Goal: Task Accomplishment & Management: Complete application form

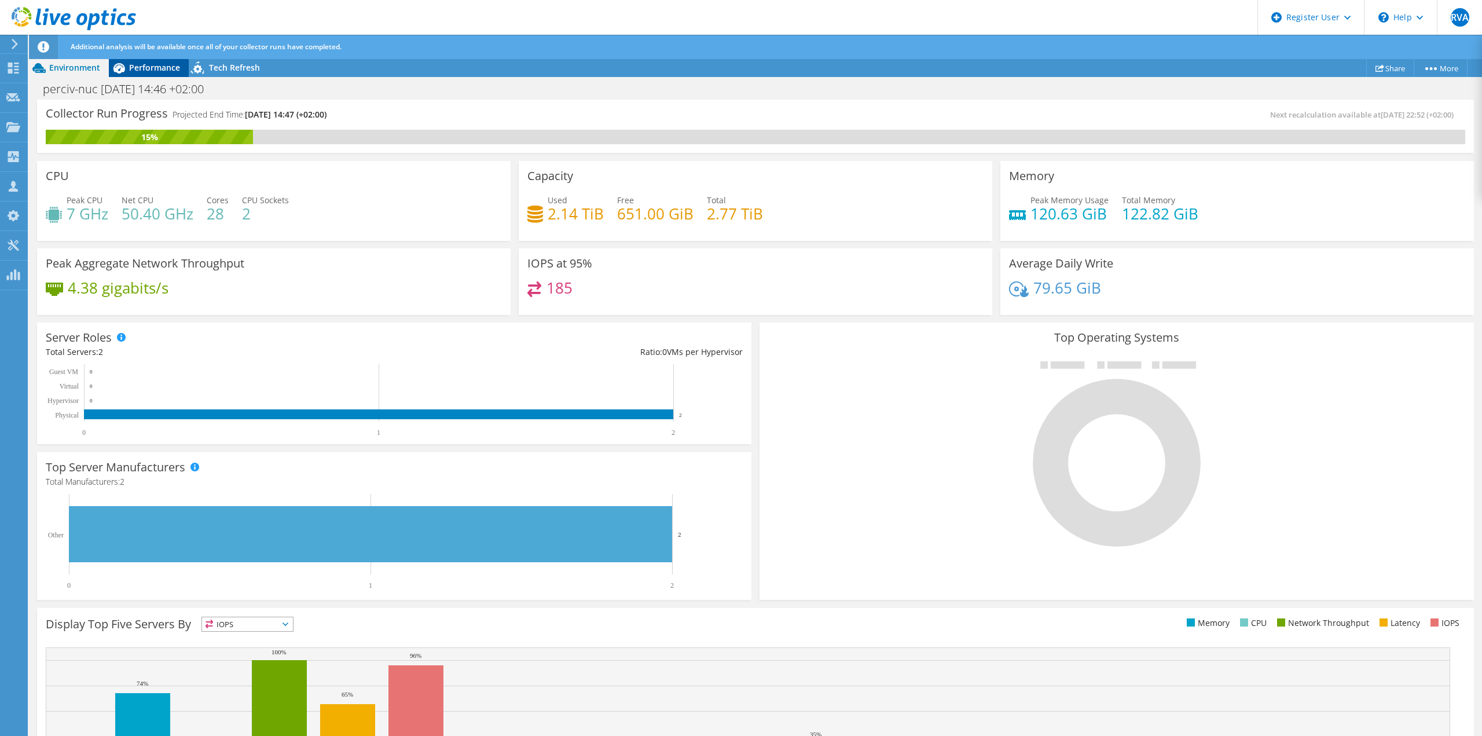
click at [138, 71] on span "Performance" at bounding box center [154, 67] width 51 height 11
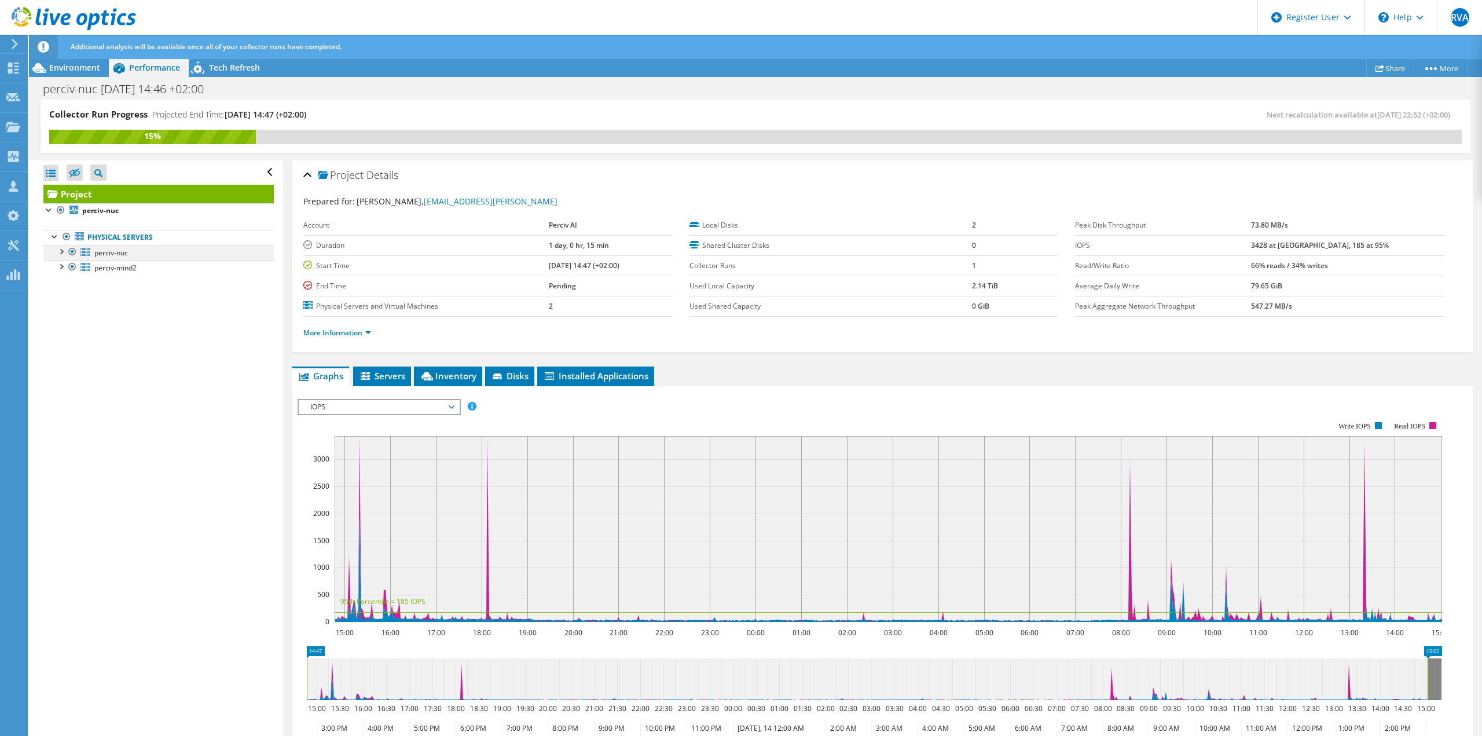
click at [60, 251] on div at bounding box center [61, 251] width 12 height 12
click at [61, 295] on div at bounding box center [61, 297] width 12 height 12
drag, startPoint x: 356, startPoint y: 307, endPoint x: 449, endPoint y: 307, distance: 92.6
click at [449, 307] on label "Physical Servers and Virtual Machines" at bounding box center [425, 306] width 245 height 12
click at [597, 379] on span "Installed Applications" at bounding box center [595, 376] width 105 height 12
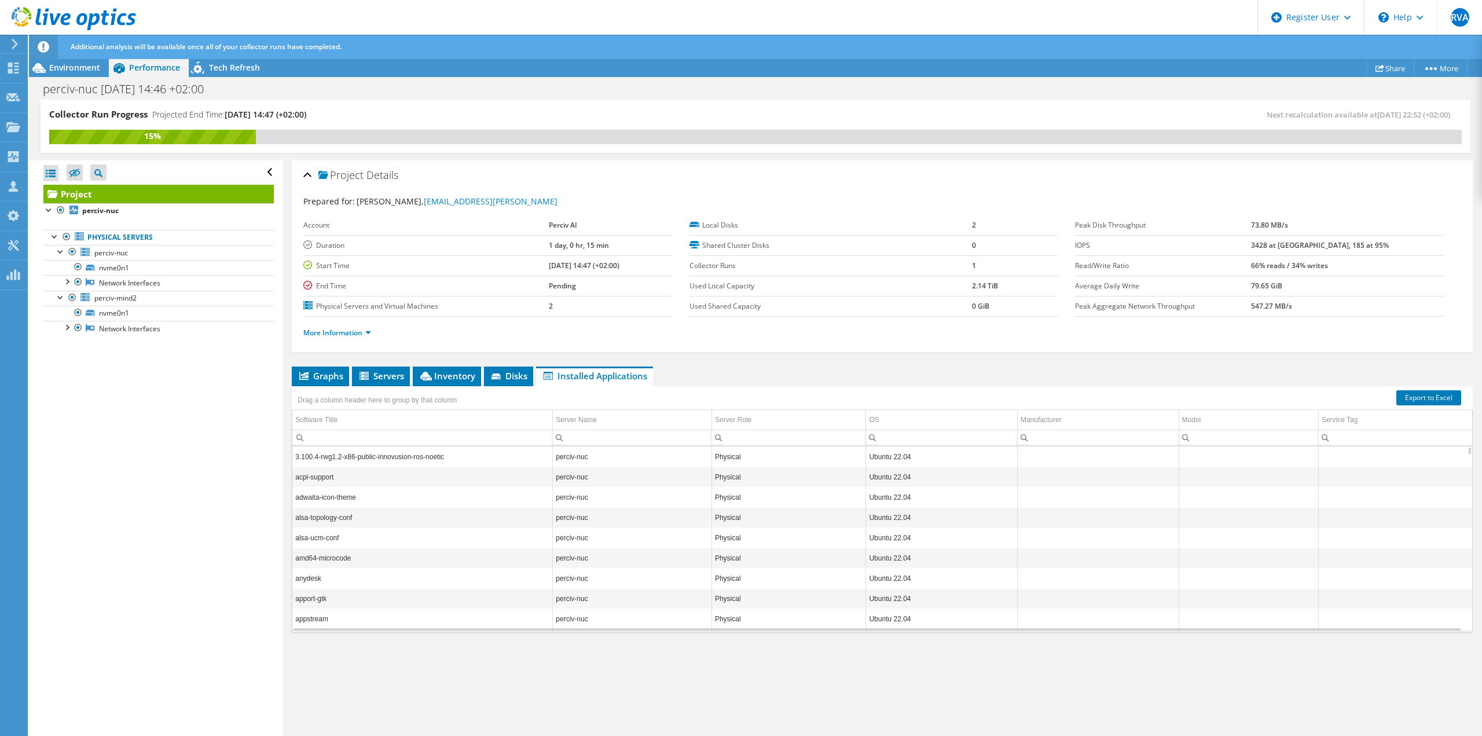
click at [142, 450] on div "Open All Close All Hide Excluded Nodes Project Tree Filter" at bounding box center [156, 448] width 254 height 577
click at [495, 373] on icon at bounding box center [496, 376] width 9 height 6
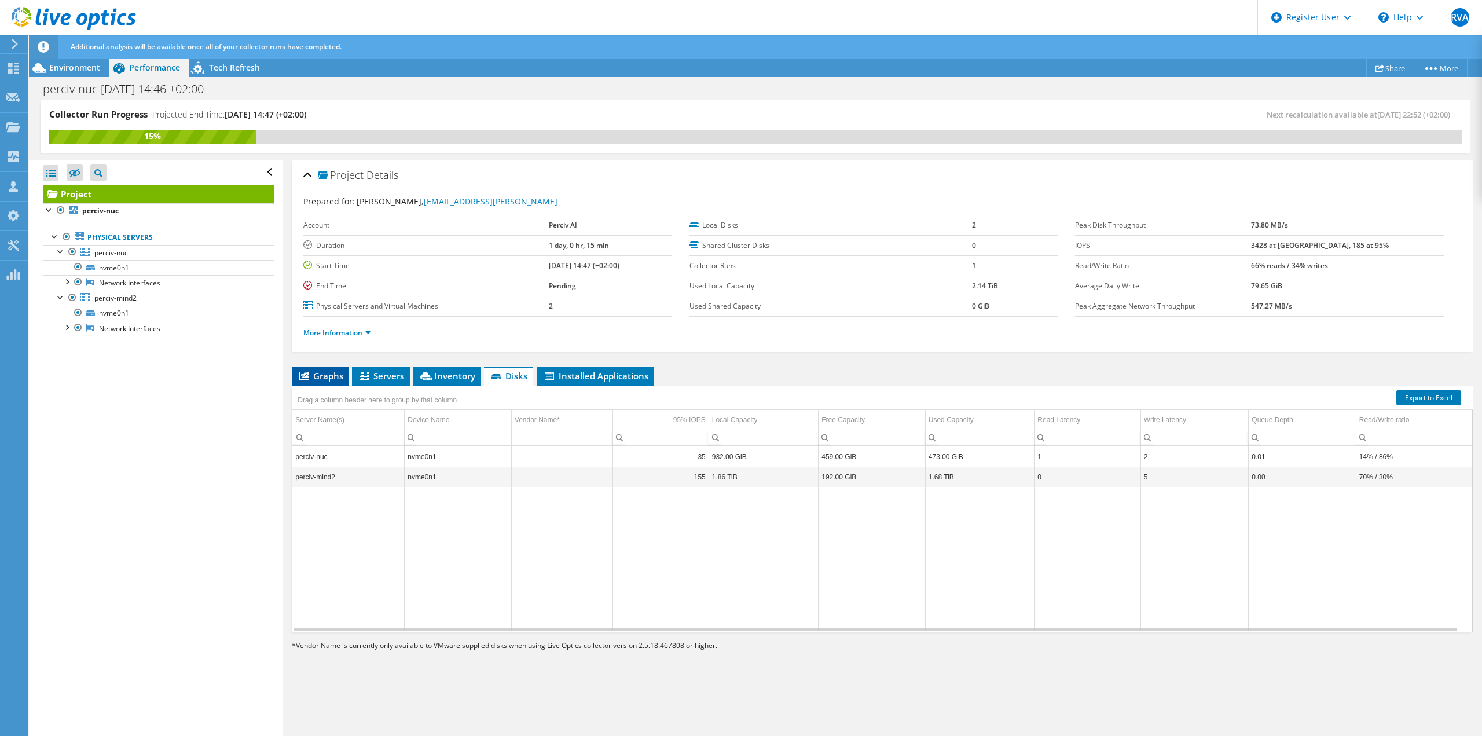
click at [319, 372] on span "Graphs" at bounding box center [321, 376] width 46 height 12
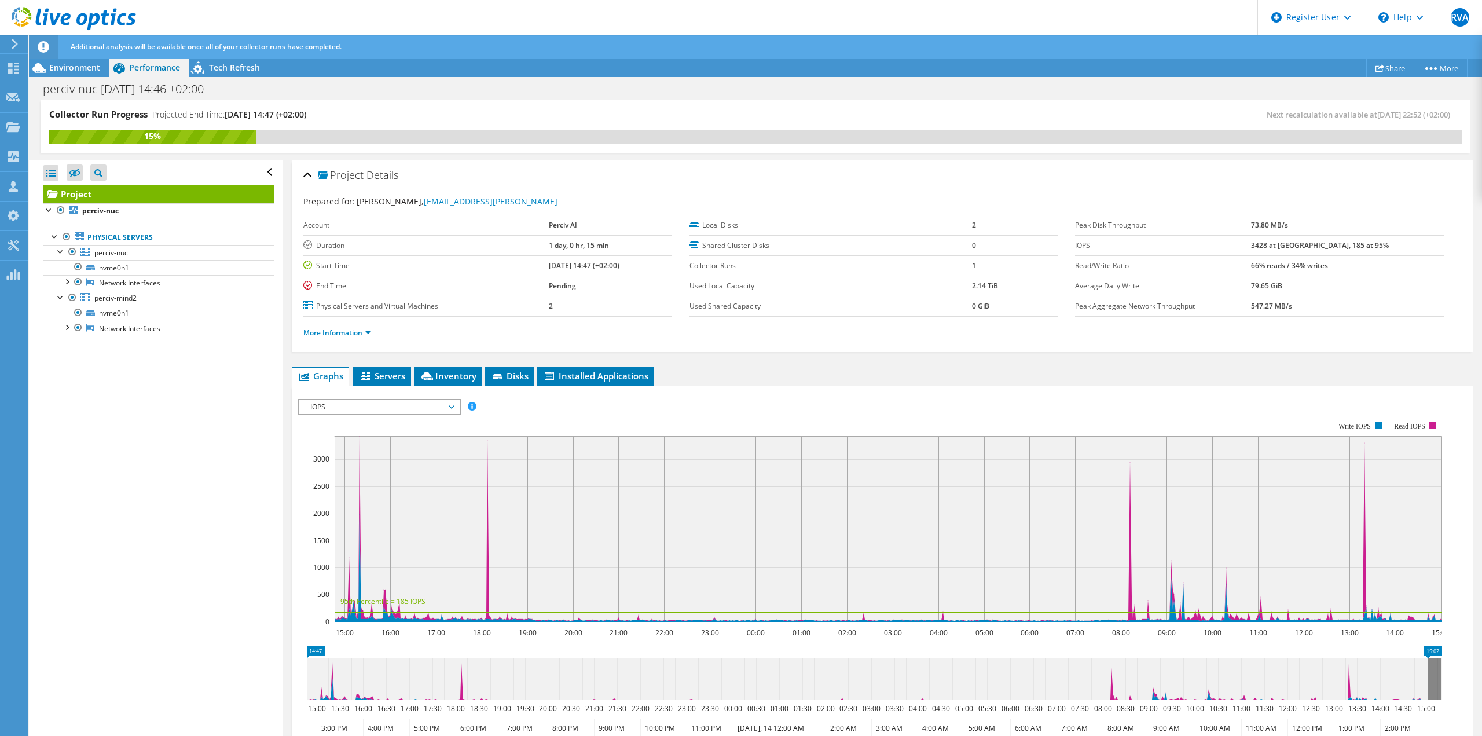
click at [93, 453] on div "Open All Close All Hide Excluded Nodes Project Tree Filter" at bounding box center [156, 448] width 254 height 577
drag, startPoint x: 112, startPoint y: 512, endPoint x: 115, endPoint y: 503, distance: 9.9
click at [112, 512] on div "Open All Close All Hide Excluded Nodes Project Tree Filter" at bounding box center [156, 448] width 254 height 577
click at [138, 430] on div "Open All Close All Hide Excluded Nodes Project Tree Filter" at bounding box center [156, 448] width 254 height 577
click at [154, 456] on div "Open All Close All Hide Excluded Nodes Project Tree Filter" at bounding box center [156, 448] width 254 height 577
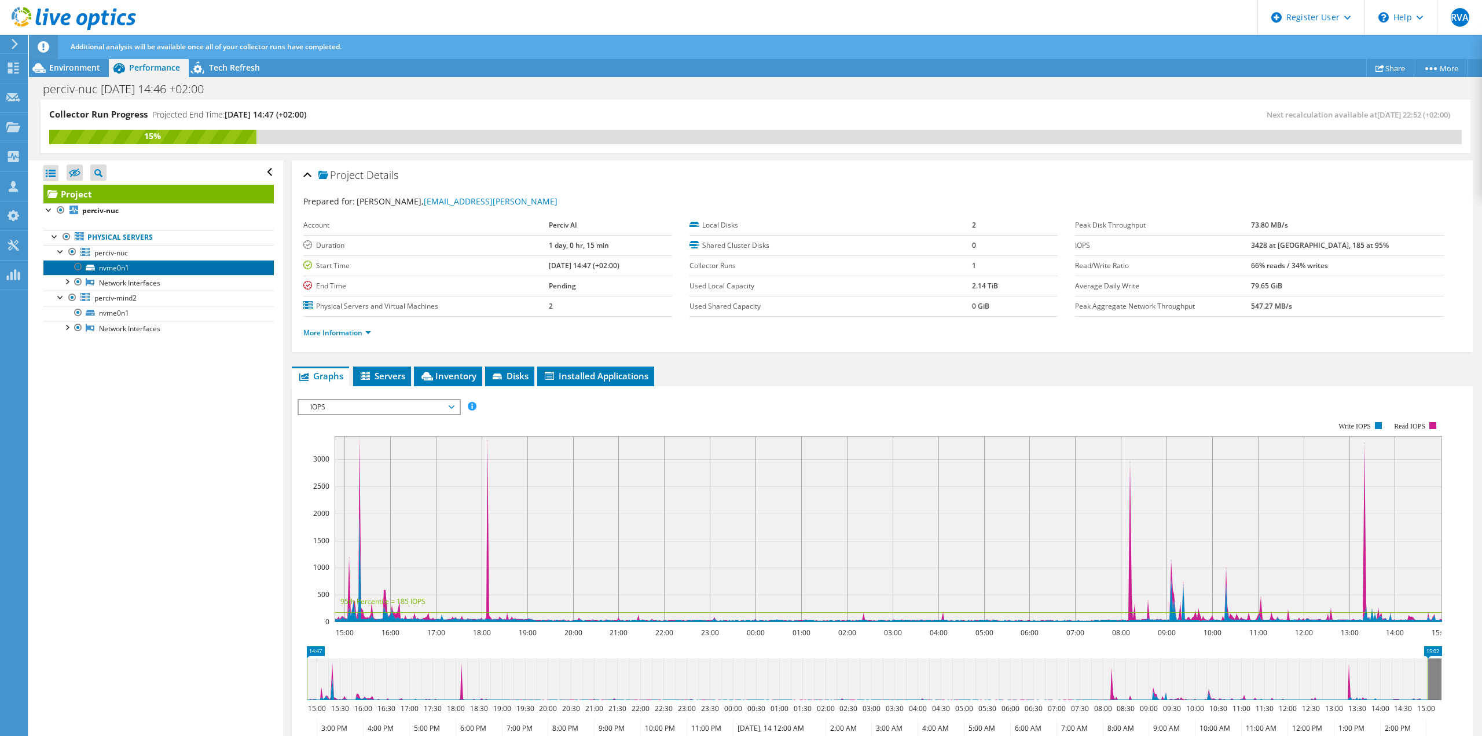
click at [99, 268] on link "nvme0n1" at bounding box center [158, 267] width 230 height 15
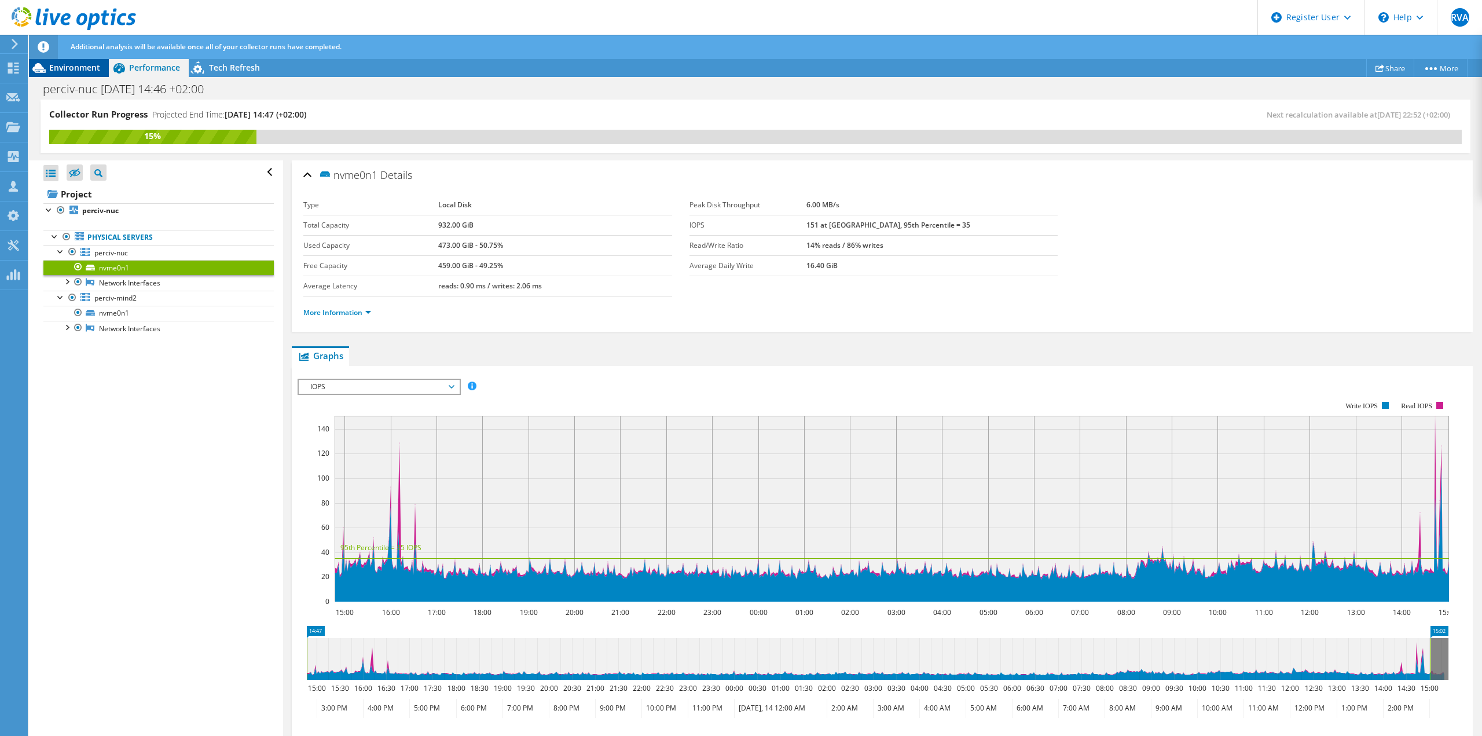
click at [79, 67] on span "Environment" at bounding box center [74, 67] width 51 height 11
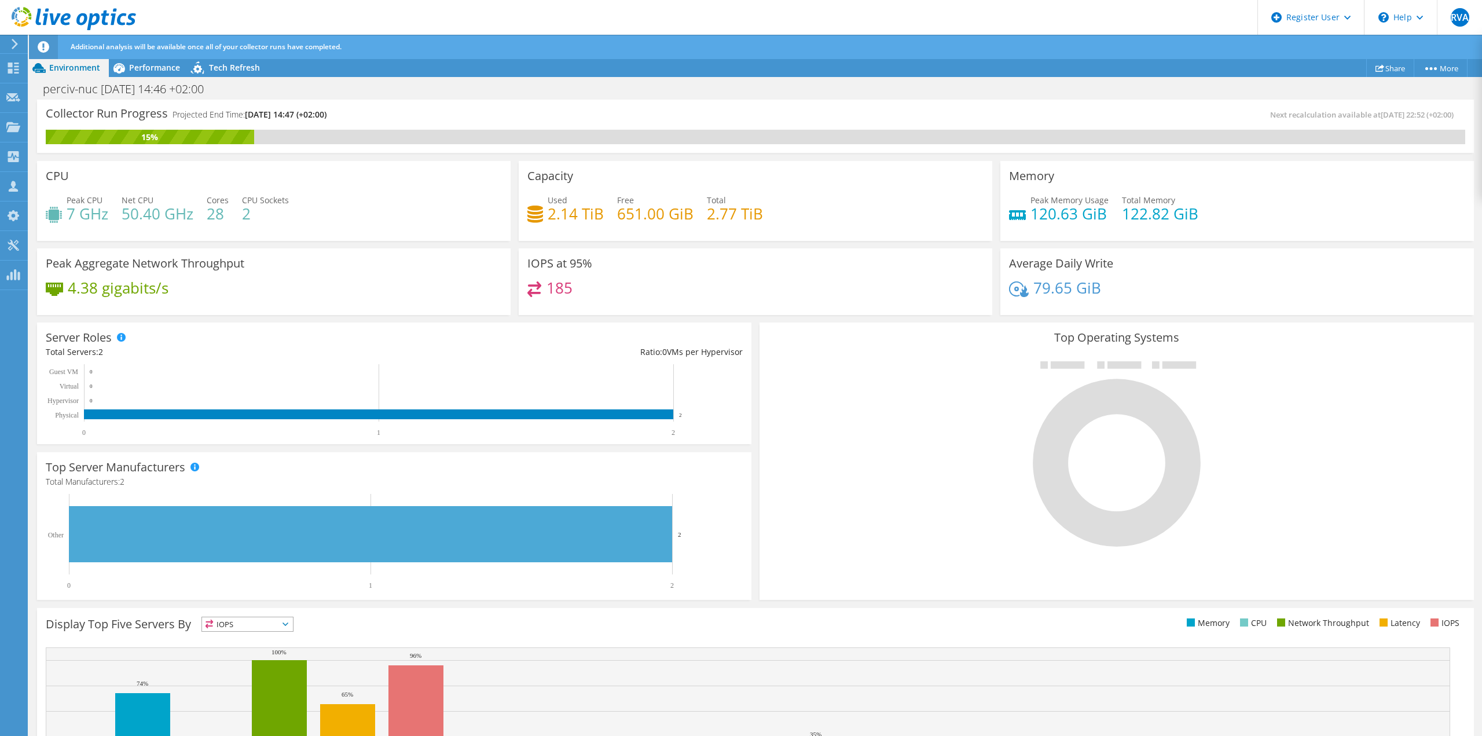
scroll to position [117, 0]
click at [148, 71] on span "Performance" at bounding box center [154, 67] width 51 height 11
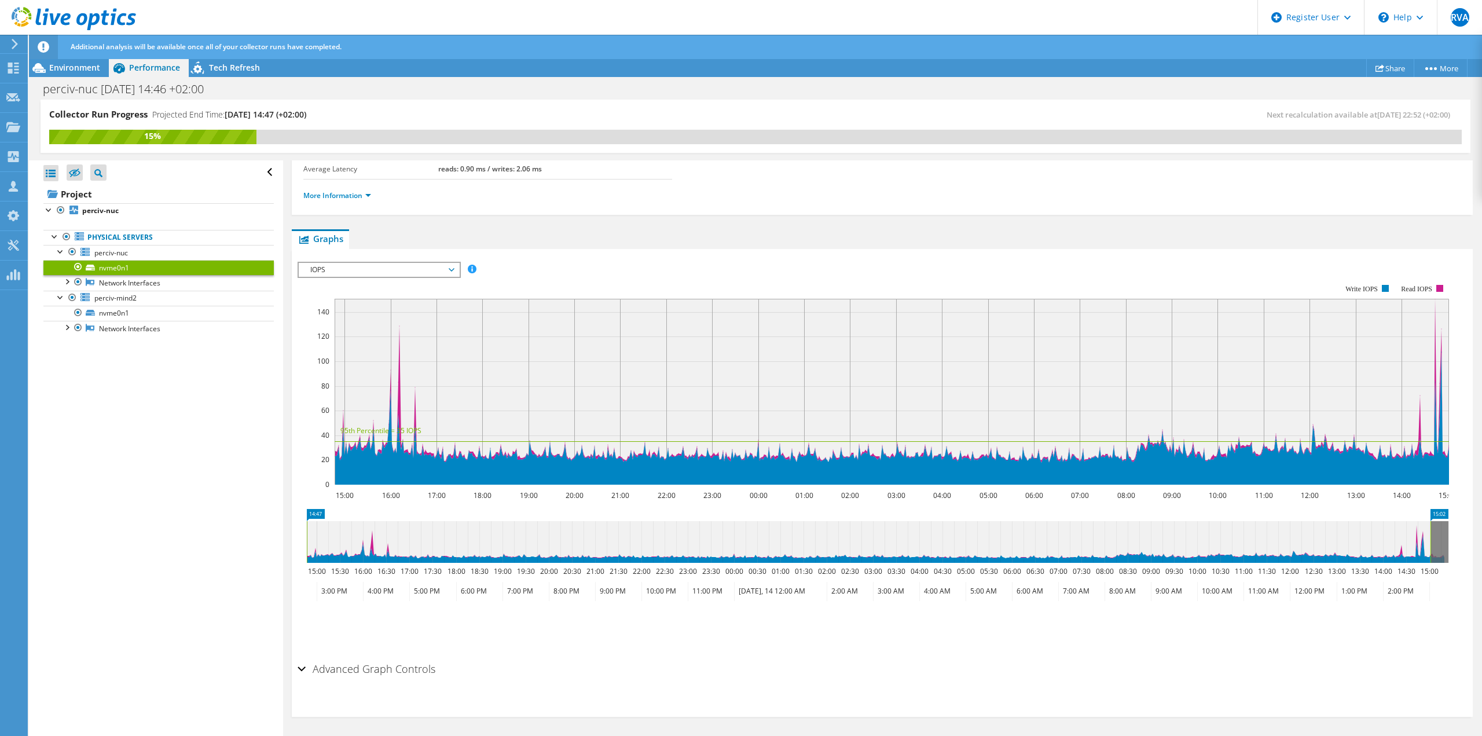
click at [408, 263] on span "IOPS" at bounding box center [379, 270] width 149 height 14
click at [209, 406] on div "Open All Close All Hide Excluded Nodes Project Tree Filter" at bounding box center [156, 448] width 254 height 577
click at [121, 513] on div "Open All Close All Hide Excluded Nodes Project Tree Filter" at bounding box center [156, 448] width 254 height 577
click at [119, 298] on span "perciv-mind2" at bounding box center [115, 298] width 42 height 10
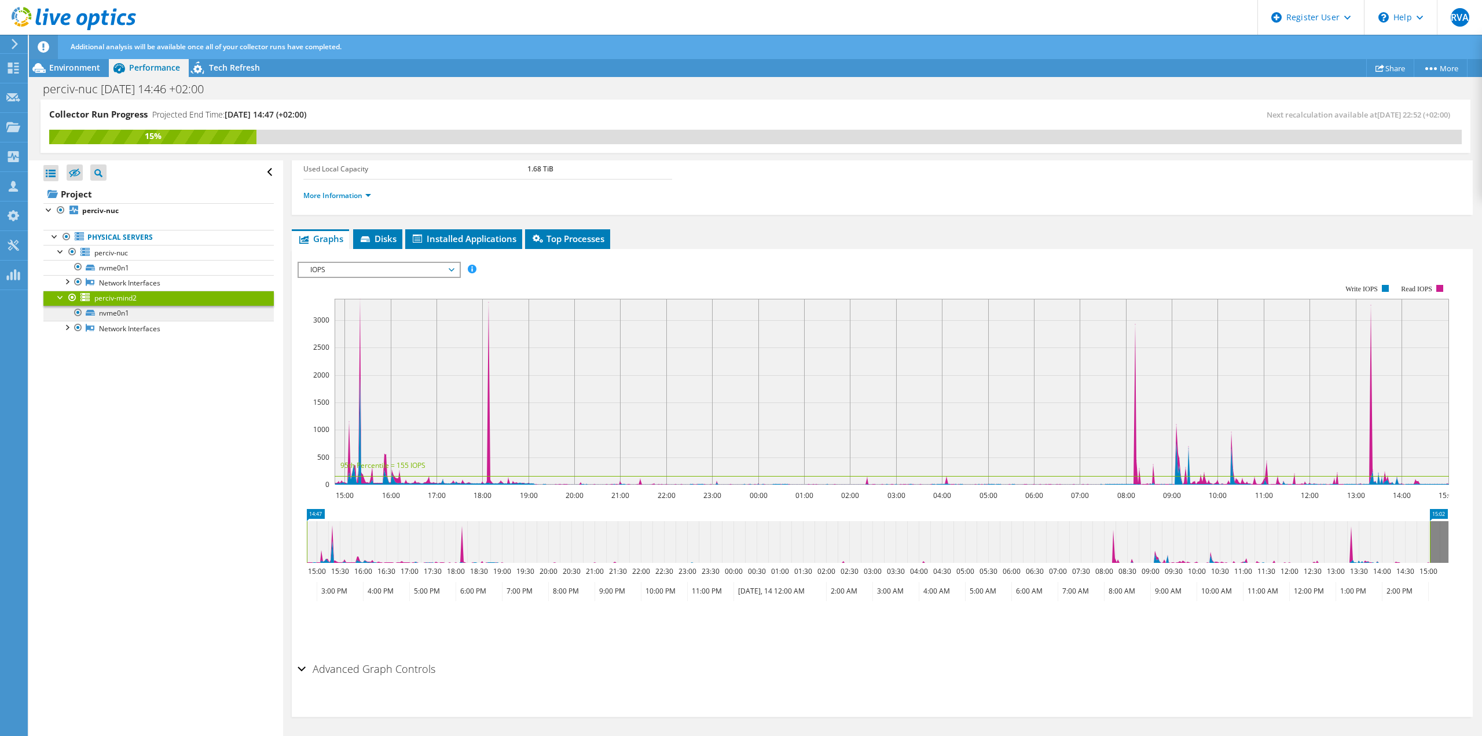
scroll to position [97, 0]
click at [116, 310] on link "nvme0n1" at bounding box center [158, 313] width 230 height 15
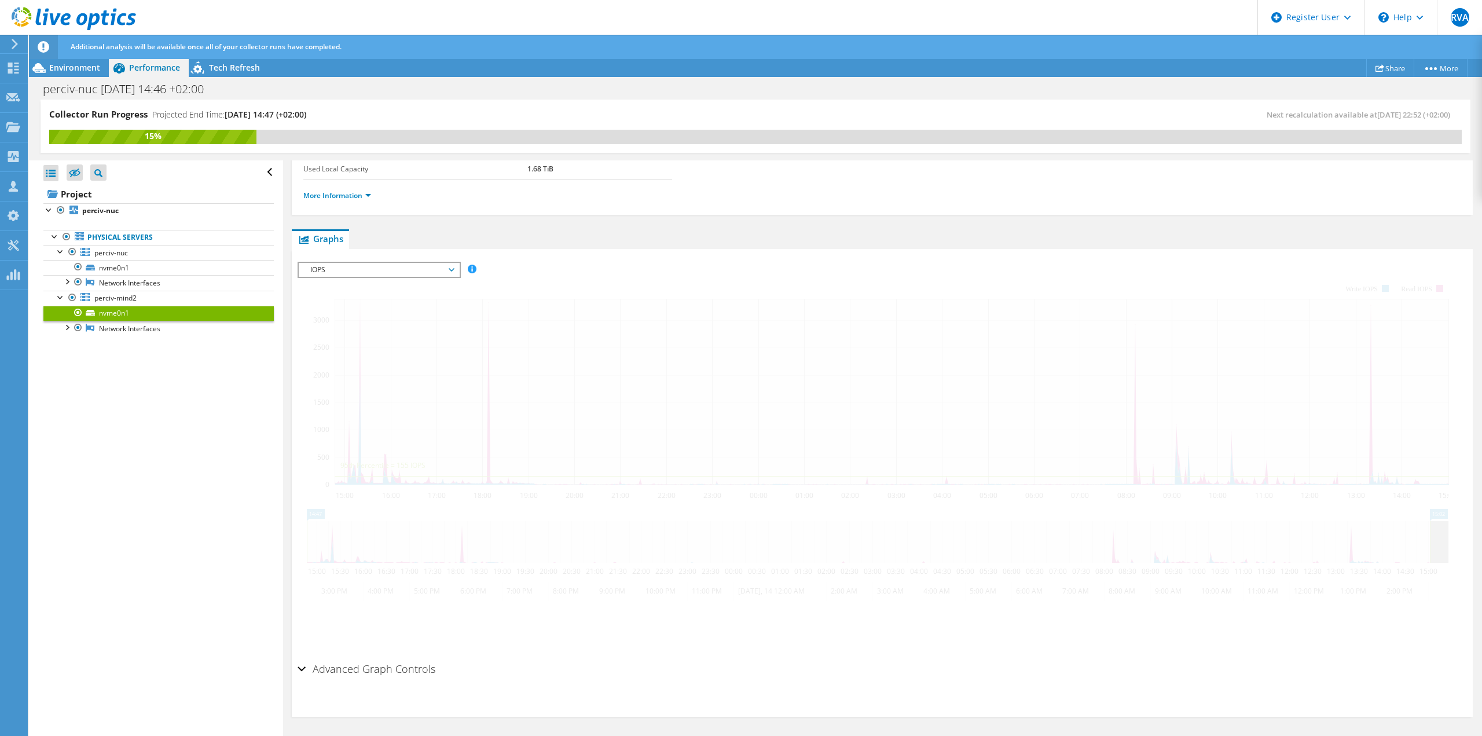
scroll to position [117, 0]
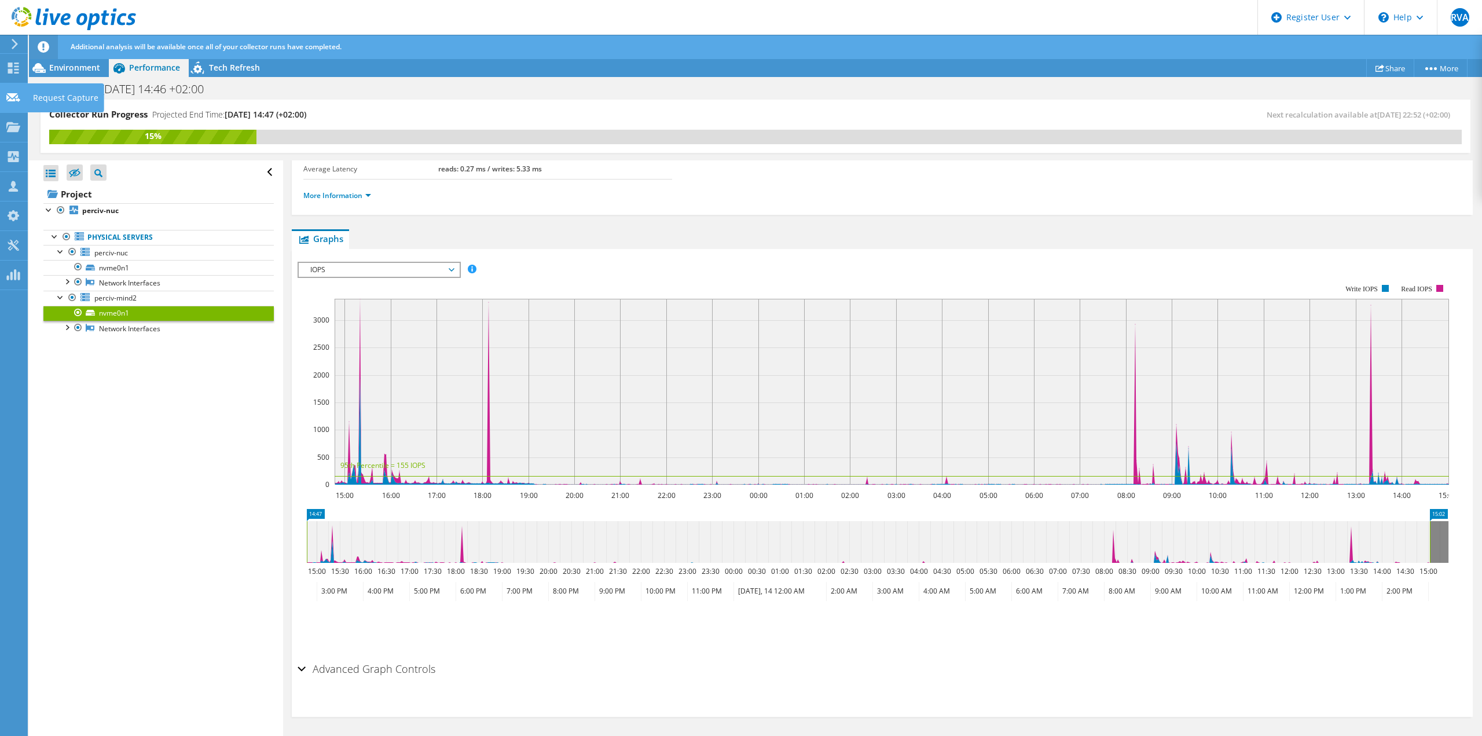
click at [12, 100] on use at bounding box center [13, 97] width 14 height 9
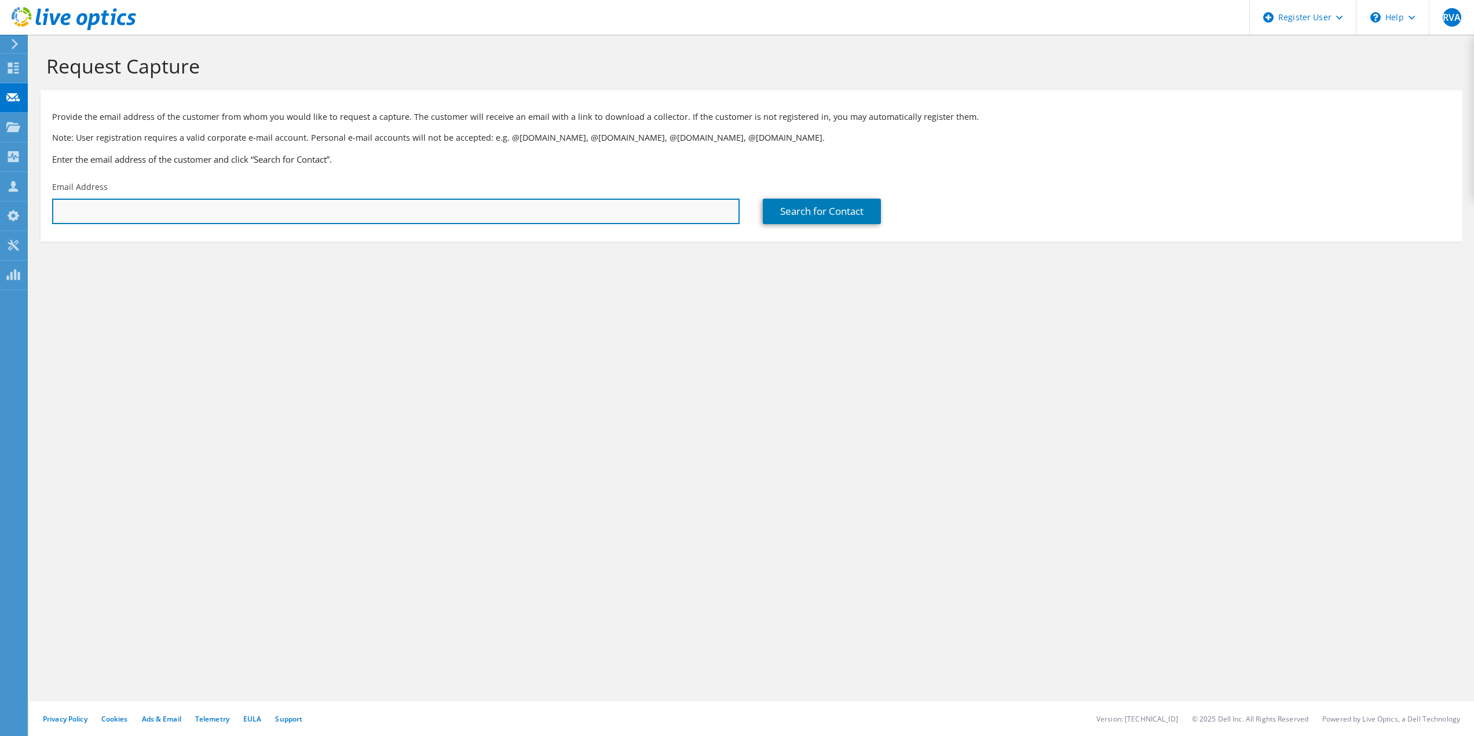
click at [152, 218] on input "text" at bounding box center [395, 211] width 687 height 25
click at [186, 213] on input "text" at bounding box center [395, 211] width 687 height 25
paste input "max.lievense@perciv.a"
type input "[EMAIL_ADDRESS][PERSON_NAME]"
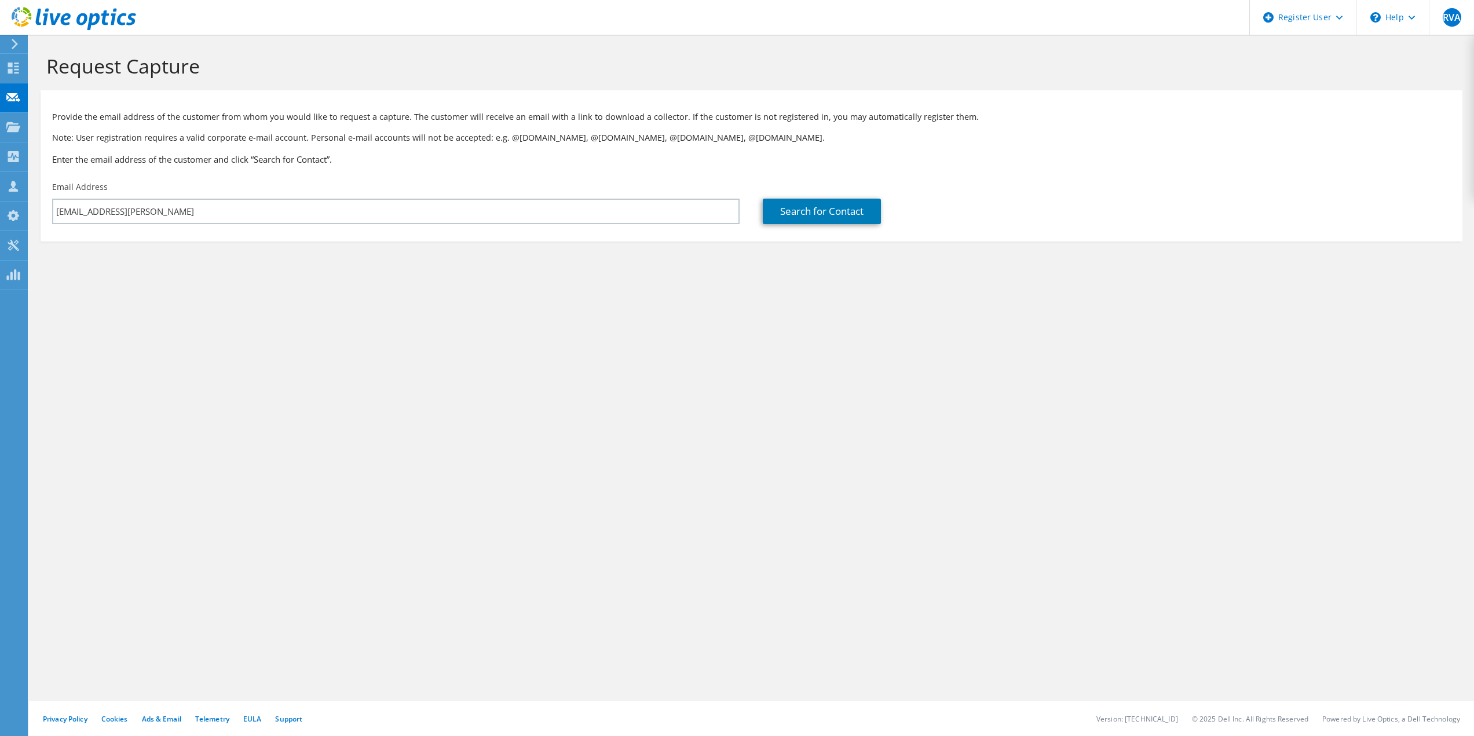
click at [337, 355] on div "Request Capture Provide the email address of the customer from whom you would l…" at bounding box center [751, 385] width 1445 height 701
click at [803, 210] on link "Search for Contact" at bounding box center [822, 211] width 118 height 25
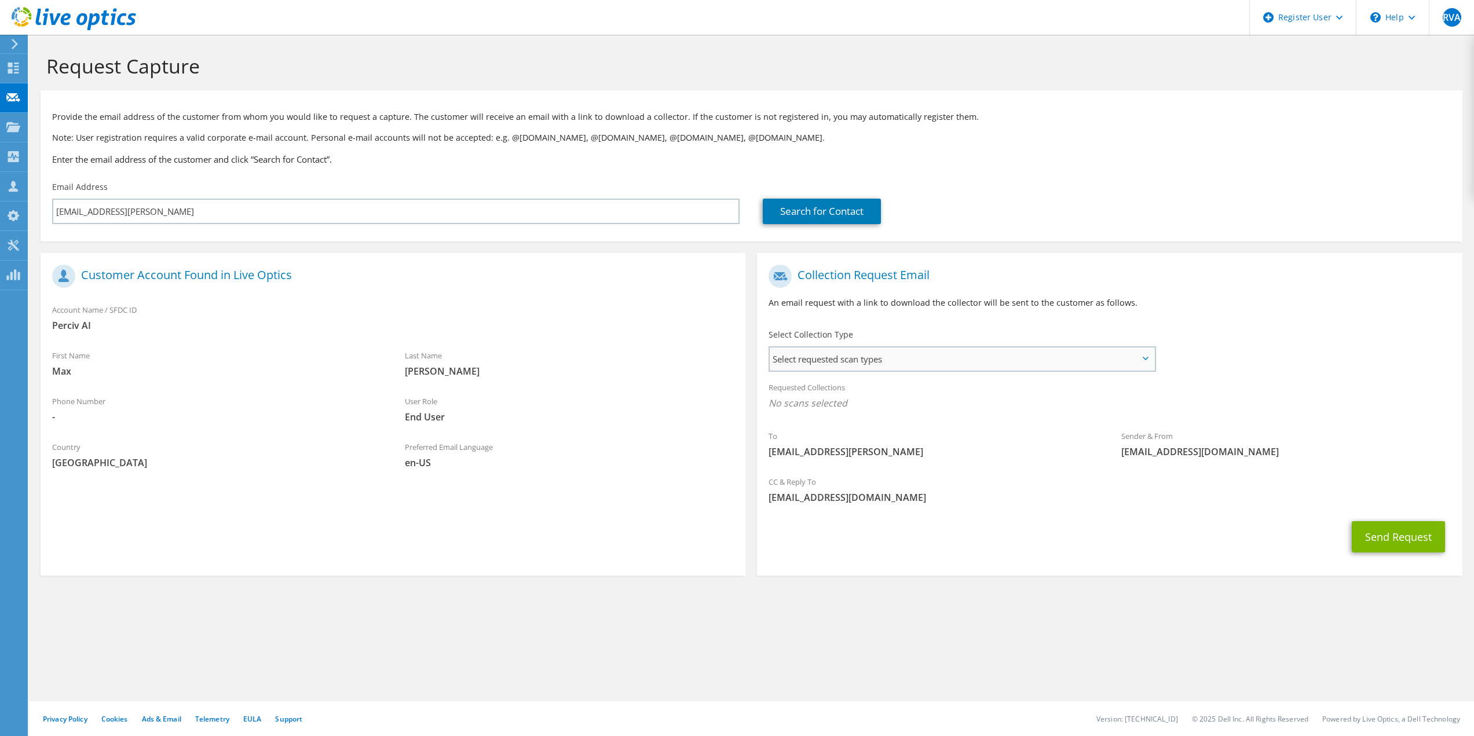
click at [1069, 354] on span "Select requested scan types" at bounding box center [961, 358] width 384 height 23
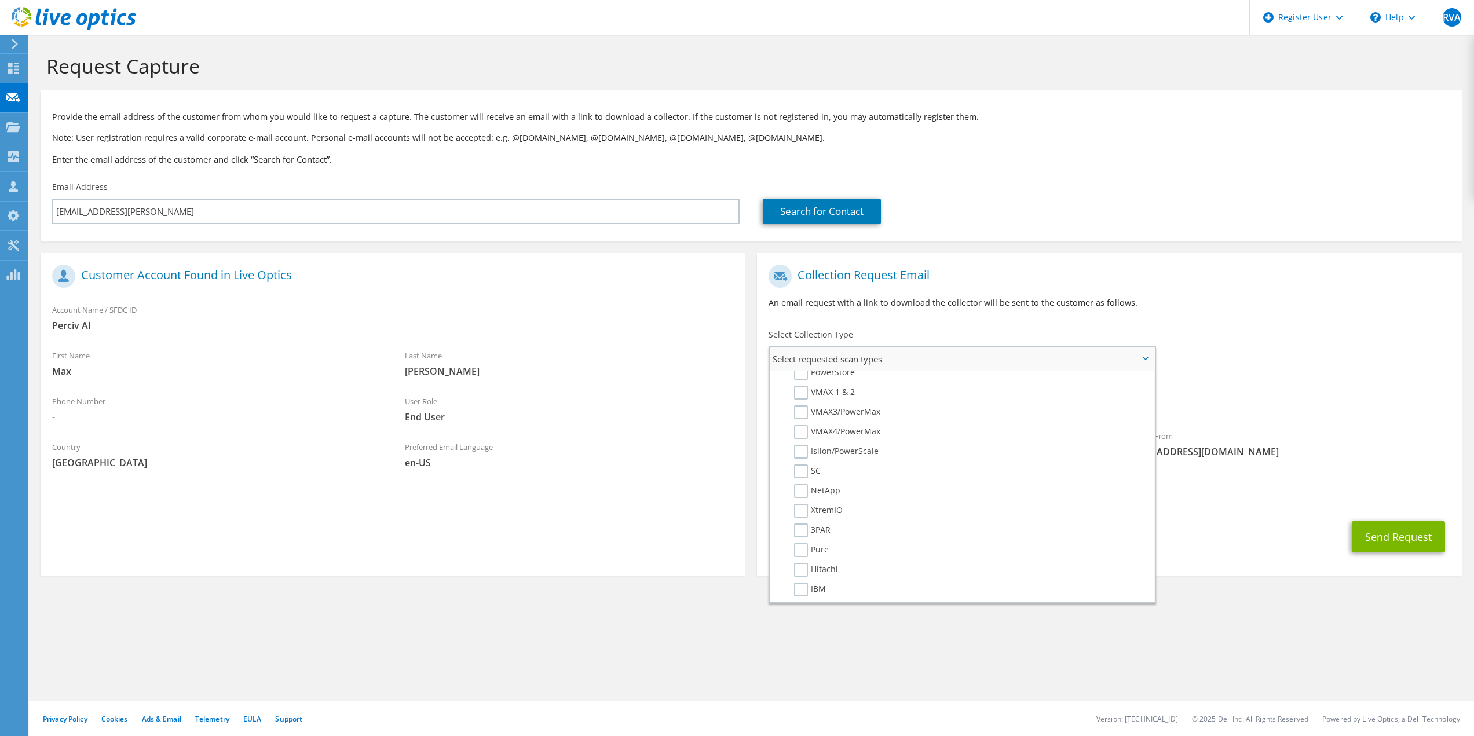
scroll to position [280, 0]
click at [1145, 358] on icon at bounding box center [1145, 358] width 6 height 3
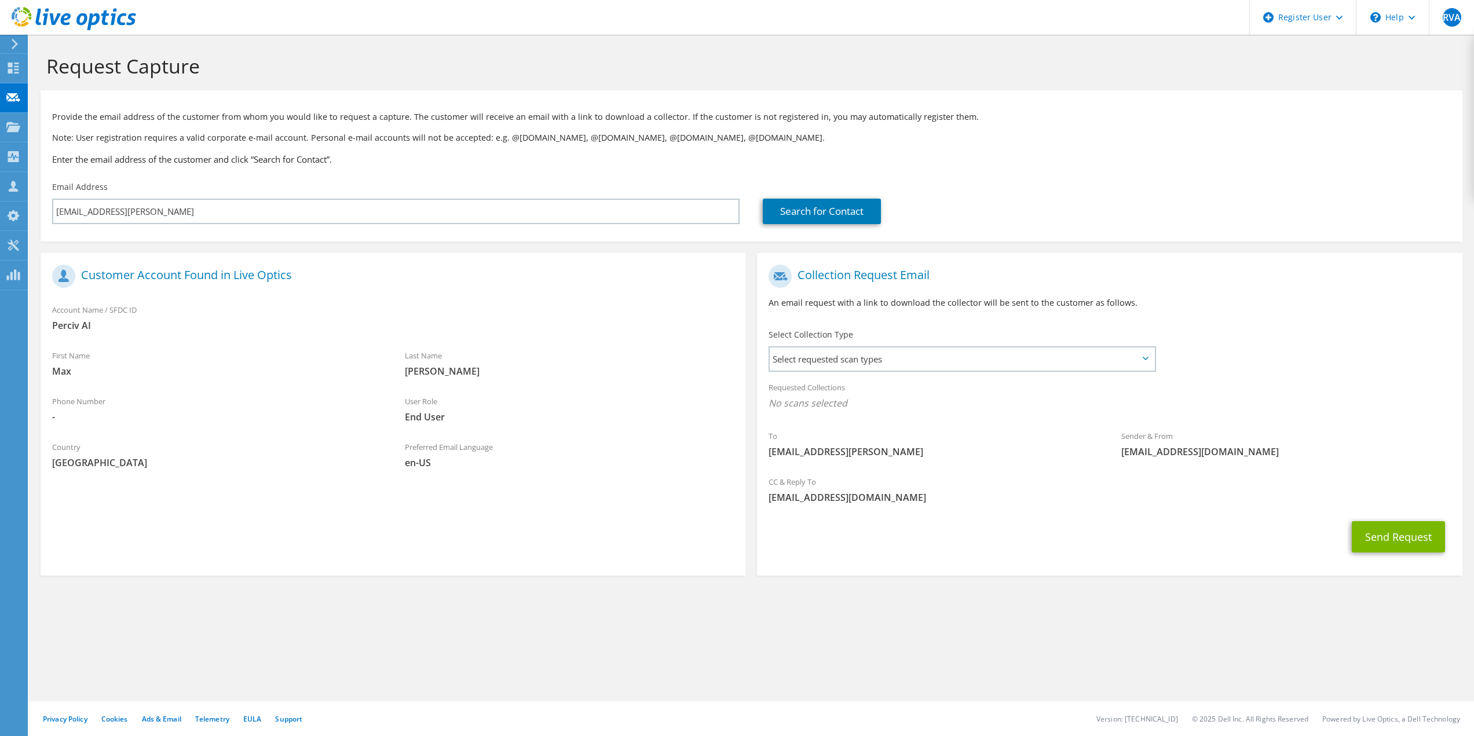
click at [9, 47] on div at bounding box center [12, 44] width 13 height 10
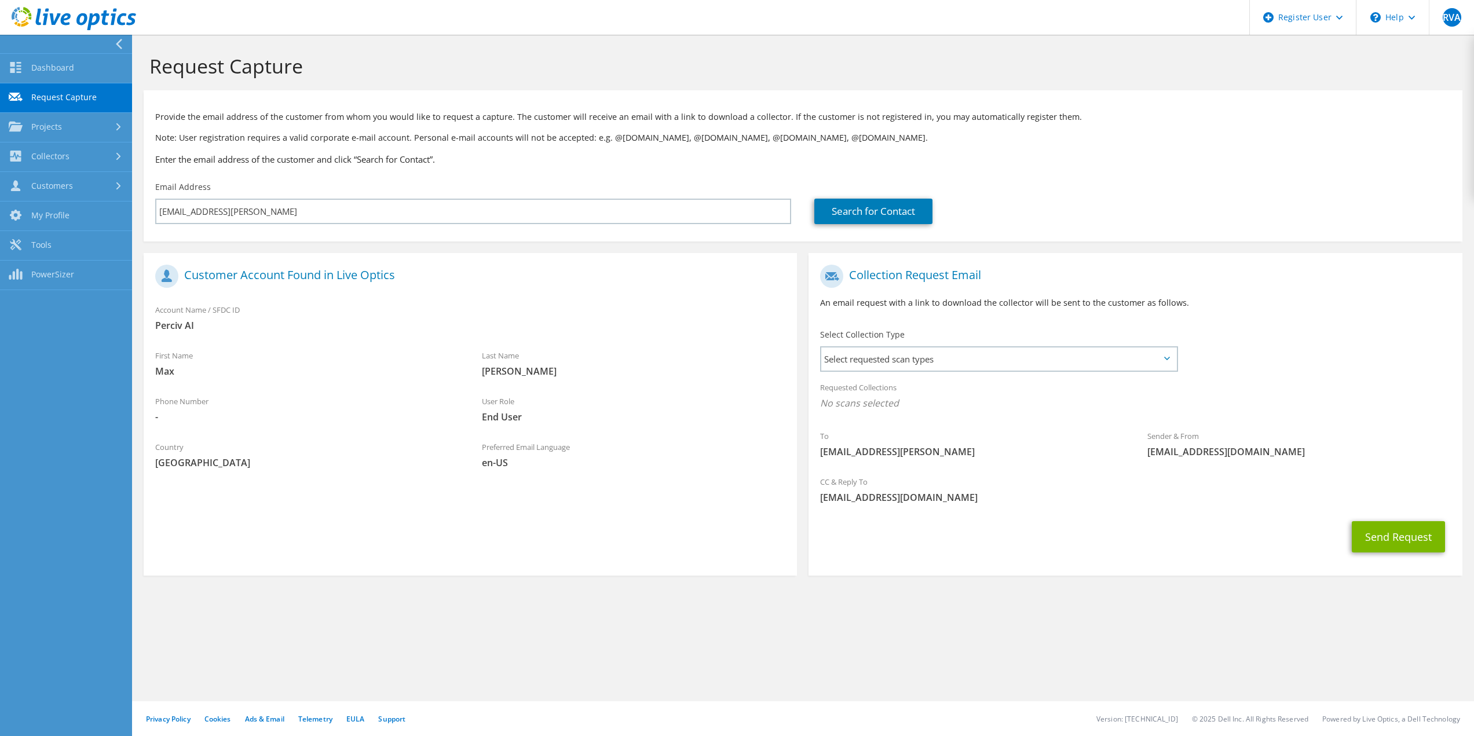
drag, startPoint x: 350, startPoint y: 58, endPoint x: 213, endPoint y: 6, distance: 146.8
click at [341, 54] on h1 "Request Capture" at bounding box center [799, 66] width 1301 height 24
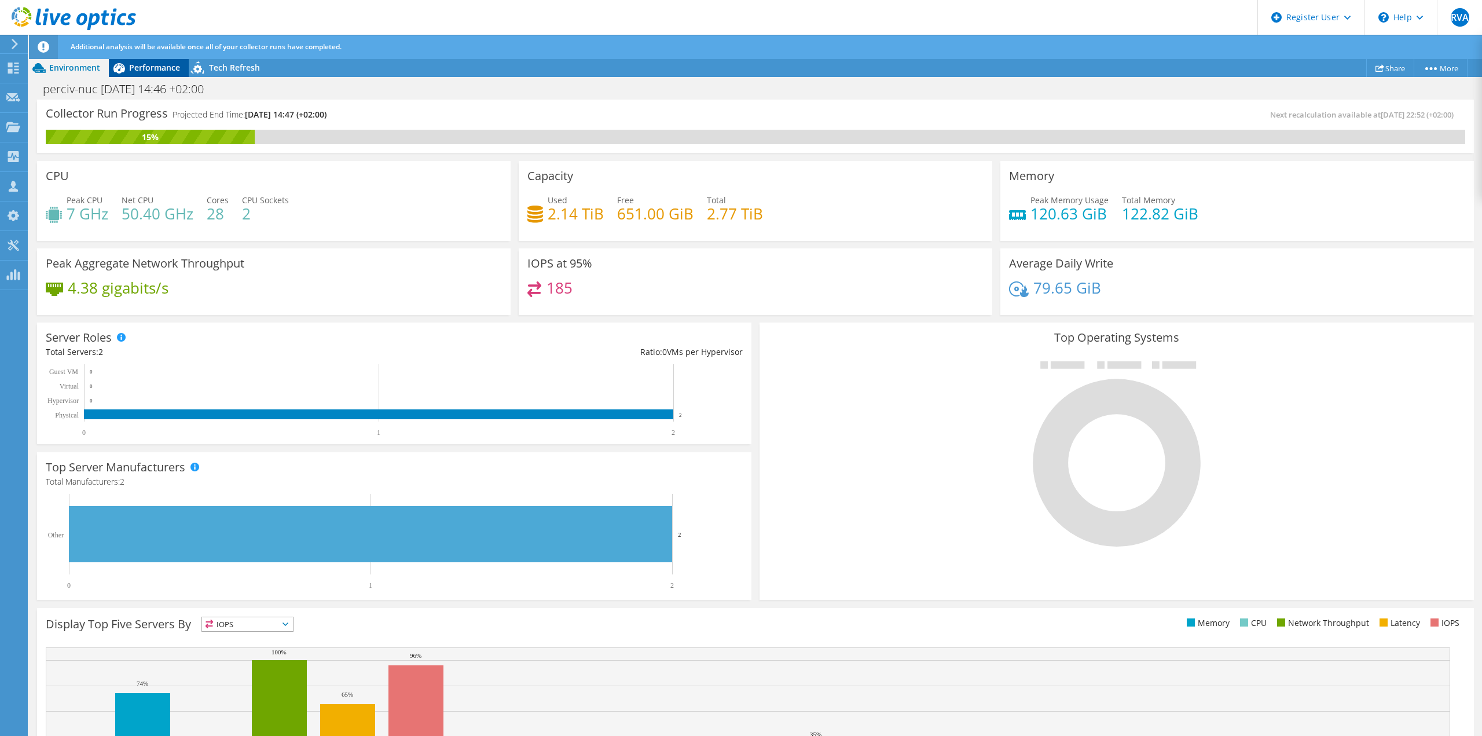
click at [150, 75] on div "Performance" at bounding box center [149, 67] width 80 height 19
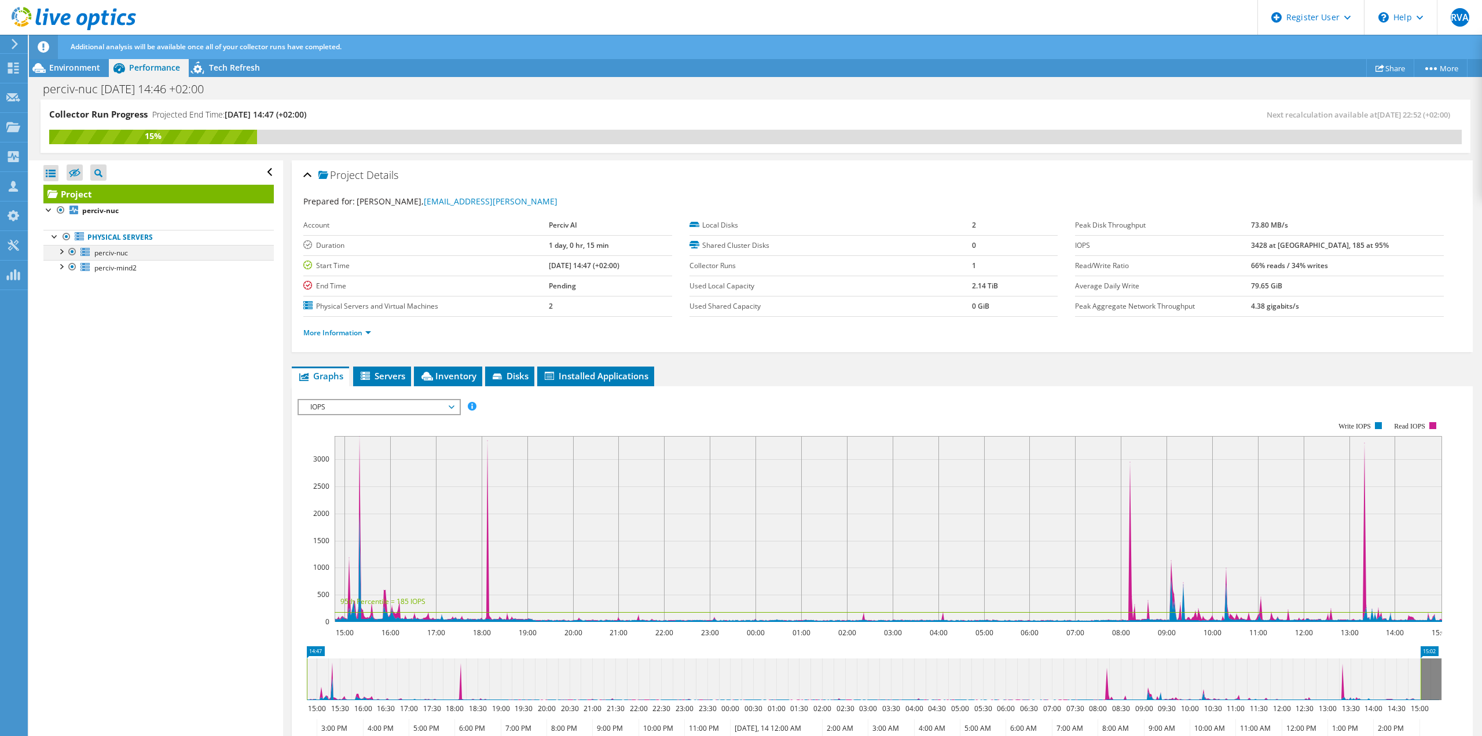
click at [60, 251] on div at bounding box center [61, 251] width 12 height 12
click at [60, 298] on div at bounding box center [61, 297] width 12 height 12
click at [111, 471] on div "Open All Close All Hide Excluded Nodes Project Tree Filter" at bounding box center [156, 448] width 254 height 577
click at [108, 477] on div "Open All Close All Hide Excluded Nodes Project Tree Filter" at bounding box center [156, 448] width 254 height 577
drag, startPoint x: 113, startPoint y: 474, endPoint x: 113, endPoint y: 450, distance: 23.7
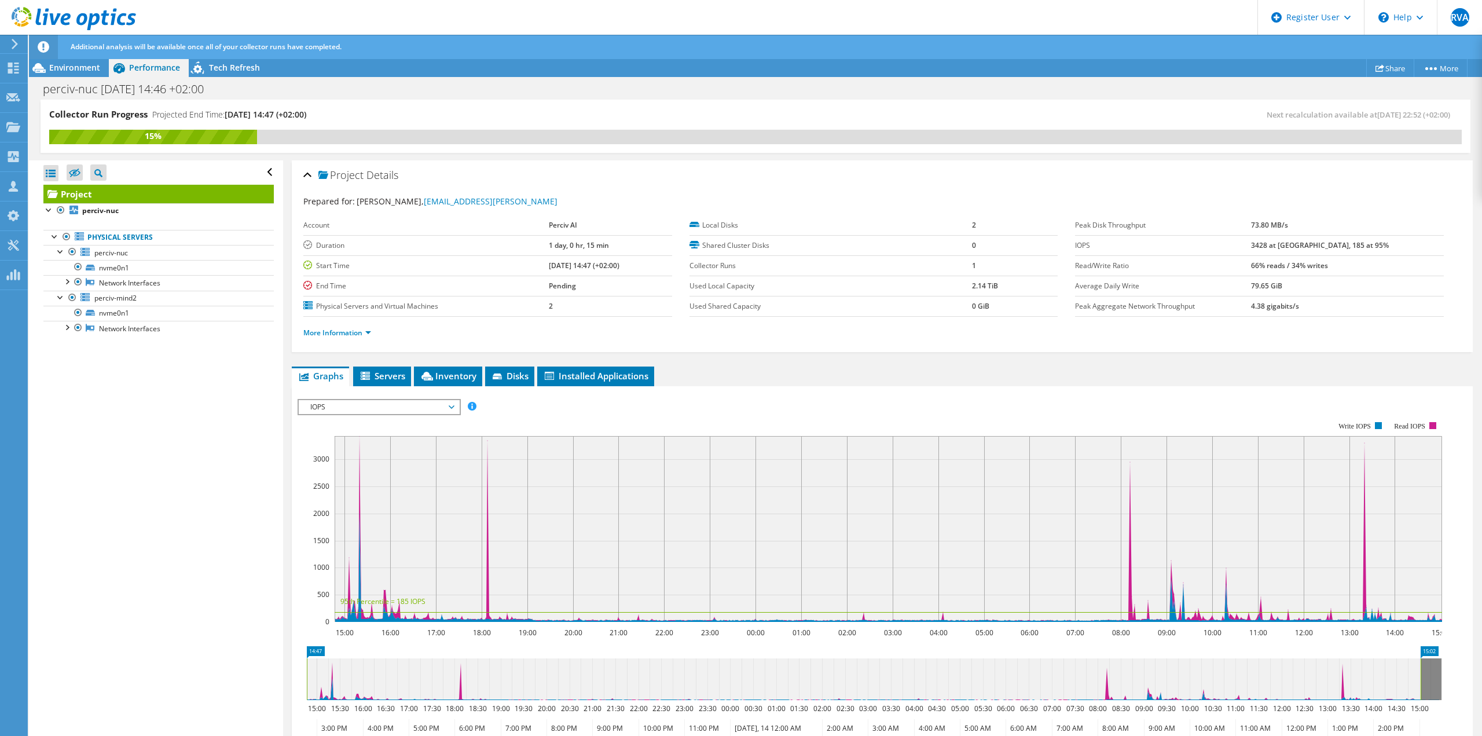
click at [113, 474] on div "Open All Close All Hide Excluded Nodes Project Tree Filter" at bounding box center [156, 448] width 254 height 577
drag, startPoint x: 112, startPoint y: 325, endPoint x: 153, endPoint y: 344, distance: 45.3
click at [153, 331] on link "Network Interfaces" at bounding box center [158, 328] width 230 height 15
click at [177, 532] on div "Open All Close All Hide Excluded Nodes Project Tree Filter" at bounding box center [156, 448] width 254 height 577
click at [12, 96] on use at bounding box center [13, 97] width 14 height 9
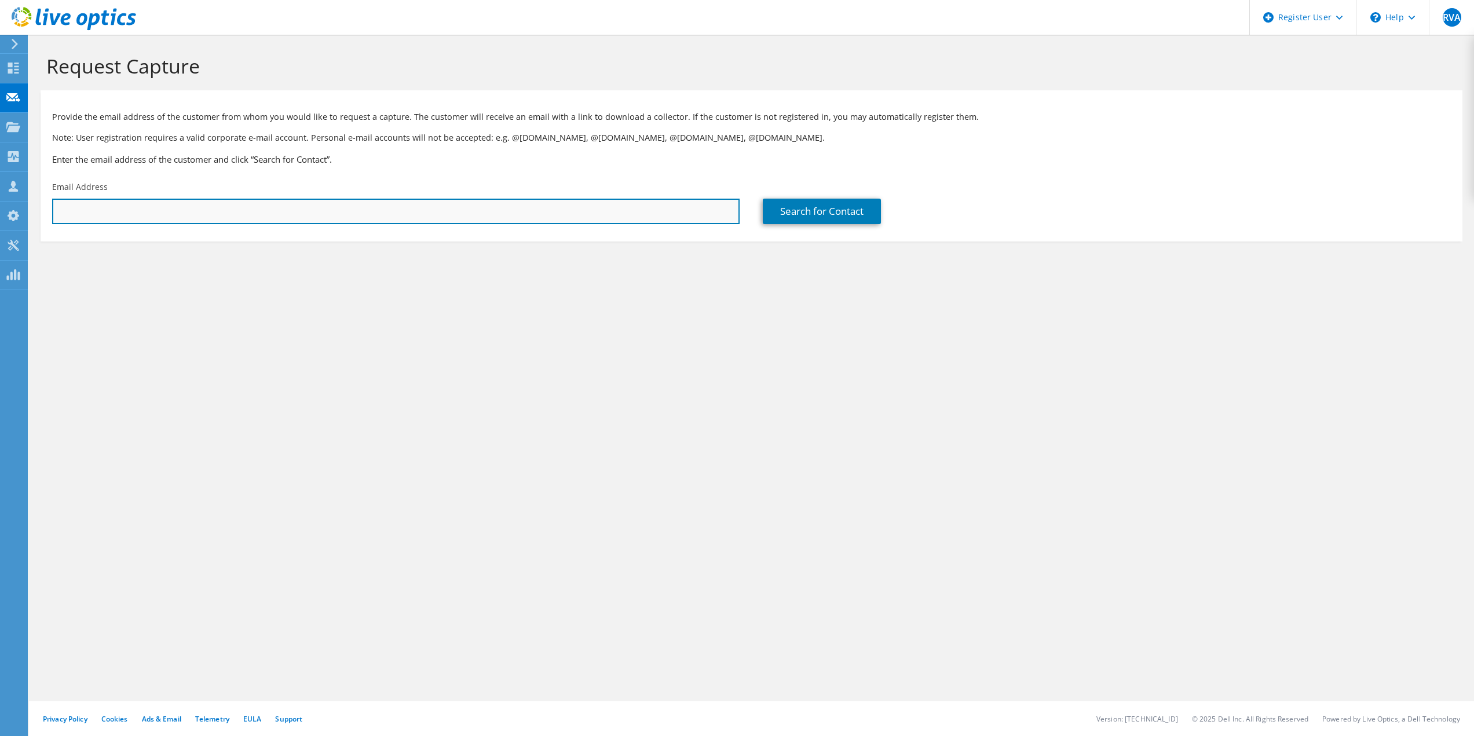
click at [160, 210] on input "text" at bounding box center [395, 211] width 687 height 25
paste input "max.[PERSON_NAME]@perciv.a"
type input "[EMAIL_ADDRESS][PERSON_NAME]"
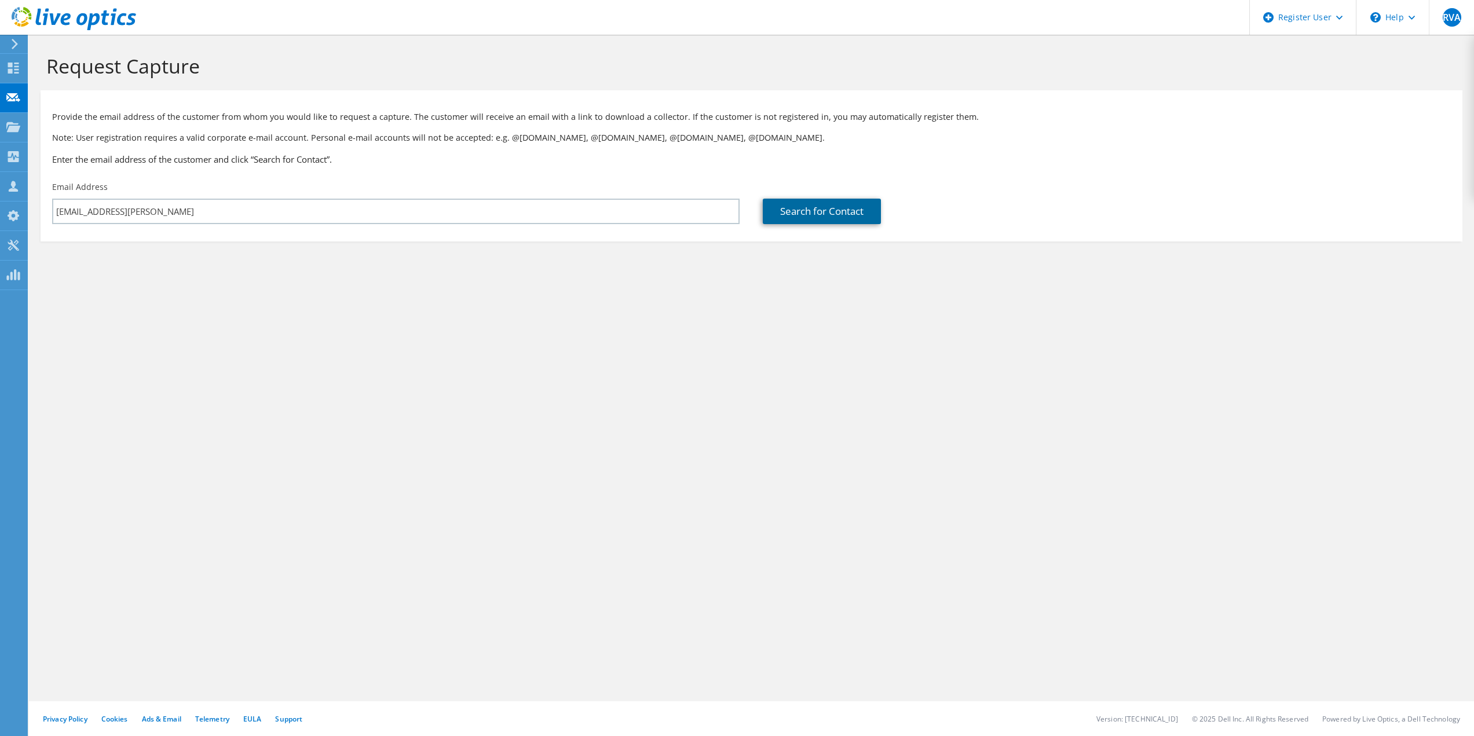
click at [809, 214] on link "Search for Contact" at bounding box center [822, 211] width 118 height 25
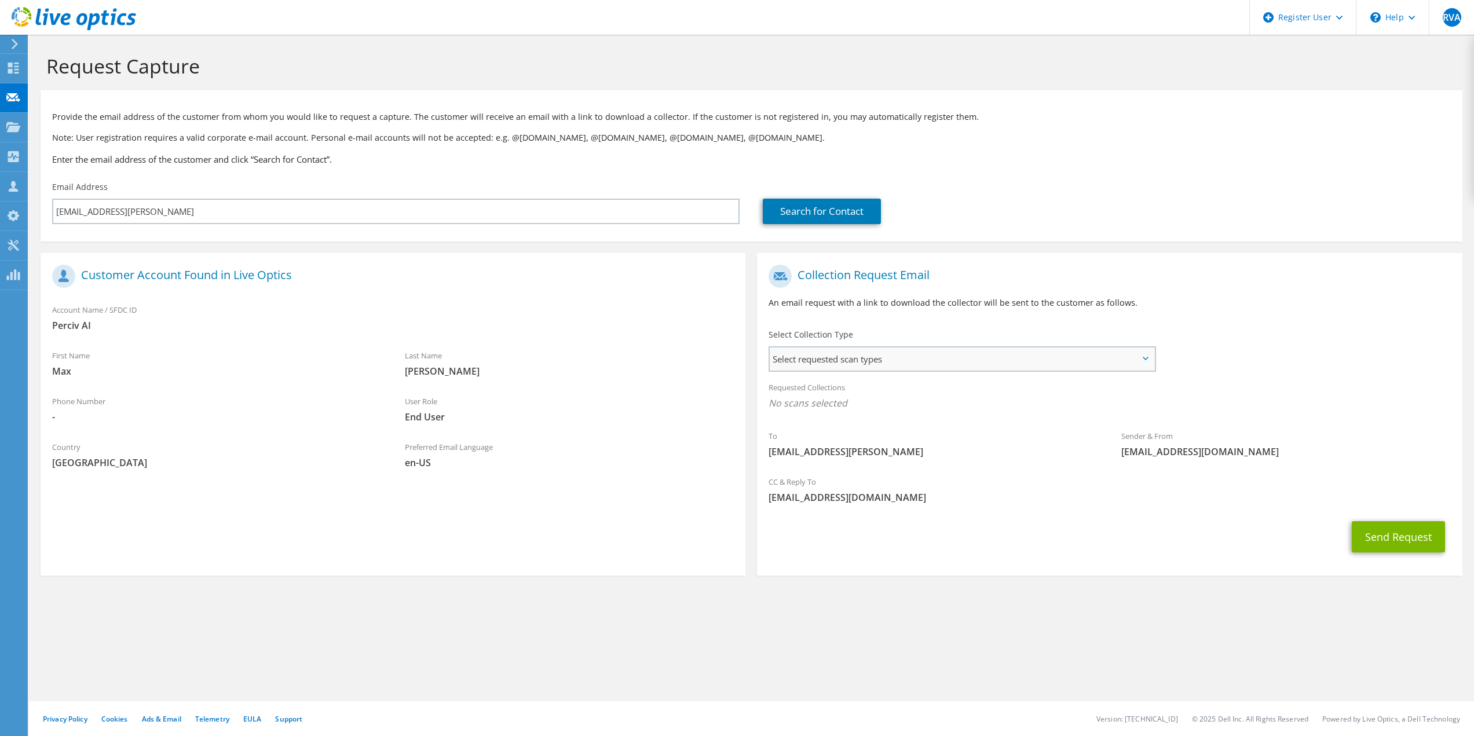
click at [1069, 361] on span "Select requested scan types" at bounding box center [961, 358] width 384 height 23
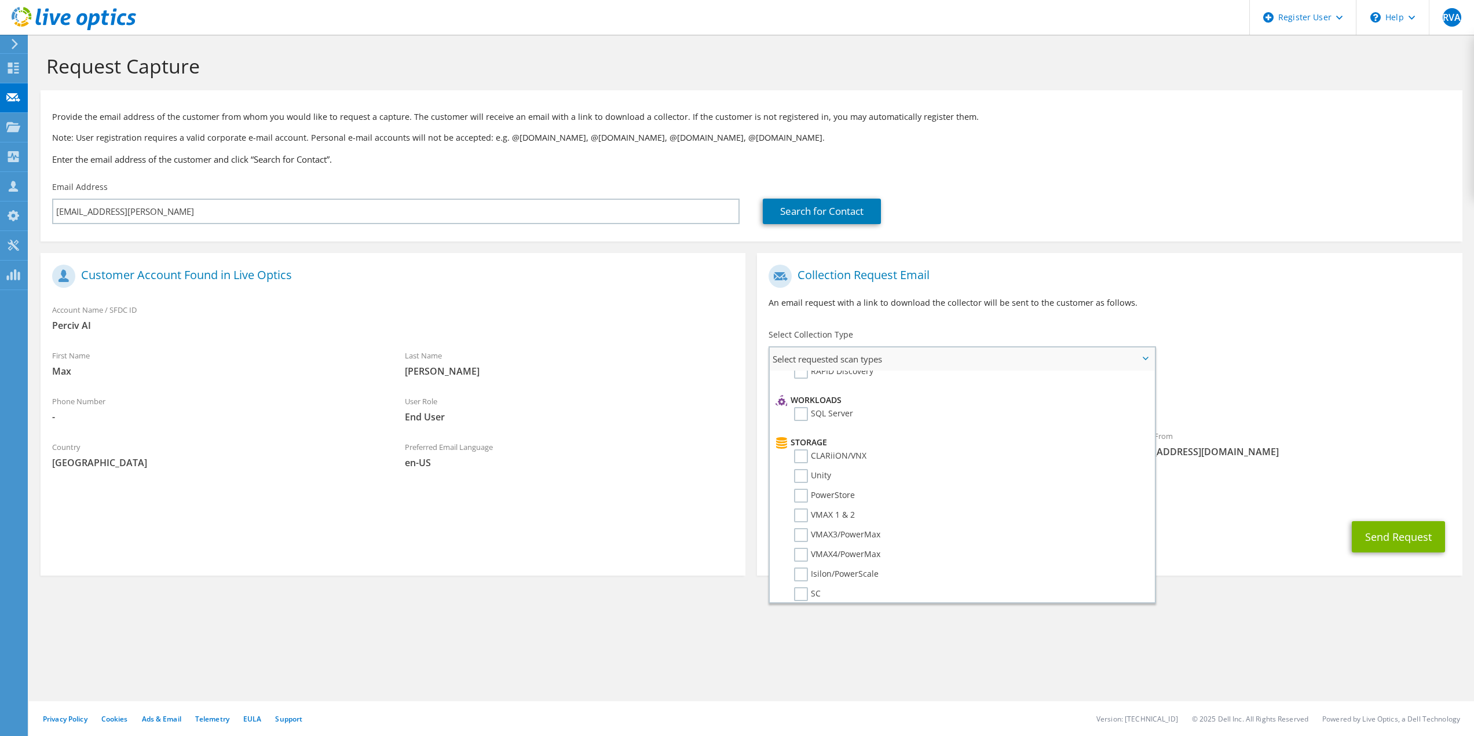
scroll to position [116, 0]
